Goal: Register for event/course

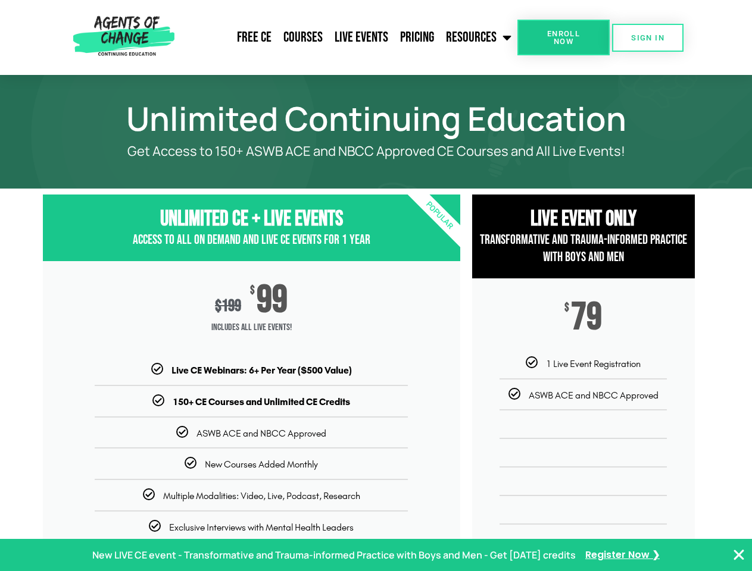
click at [376, 286] on div "$ 199 $ 99 Includes ALL Live Events!" at bounding box center [251, 312] width 417 height 102
click at [479, 37] on link "Resources" at bounding box center [478, 38] width 77 height 30
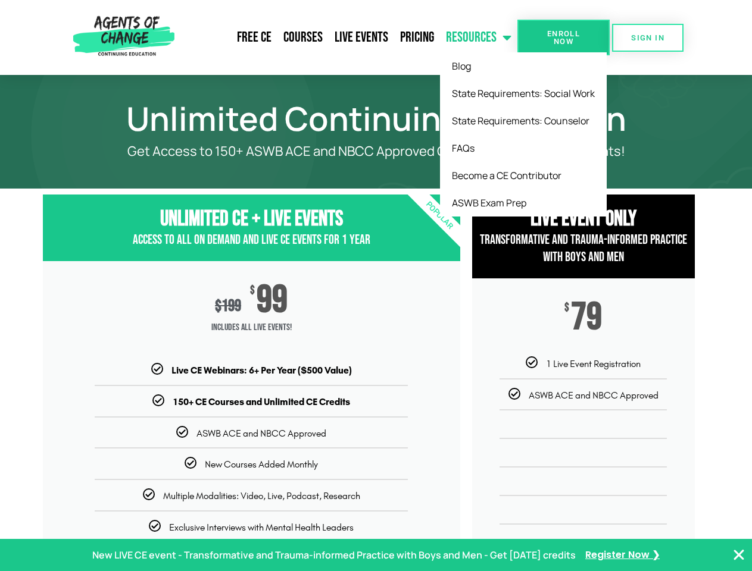
click at [563, 37] on span "Enroll Now" at bounding box center [563, 37] width 54 height 15
click at [647, 37] on span "SIGN IN" at bounding box center [647, 38] width 33 height 8
click at [376, 555] on p "New LIVE CE event - Transformative and Trauma-informed Practice with Boys and M…" at bounding box center [333, 555] width 483 height 17
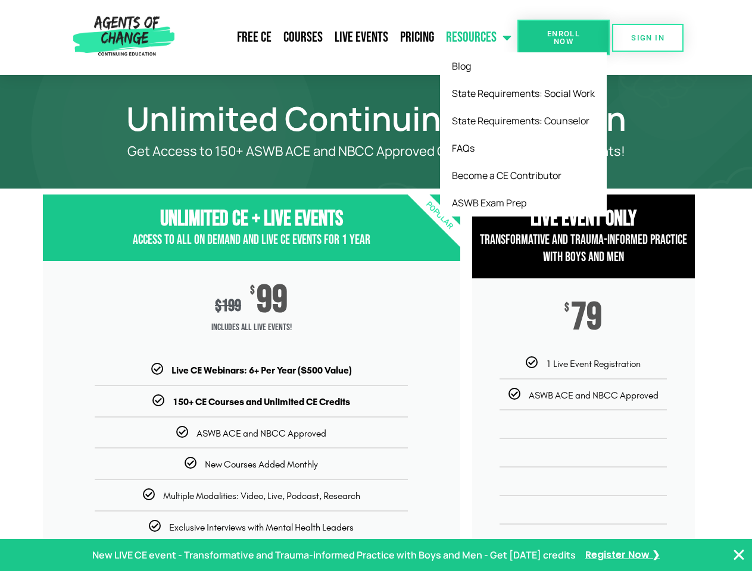
click at [739, 555] on icon "Close Banner" at bounding box center [738, 555] width 14 height 14
